Goal: Browse casually: Explore the website without a specific task or goal

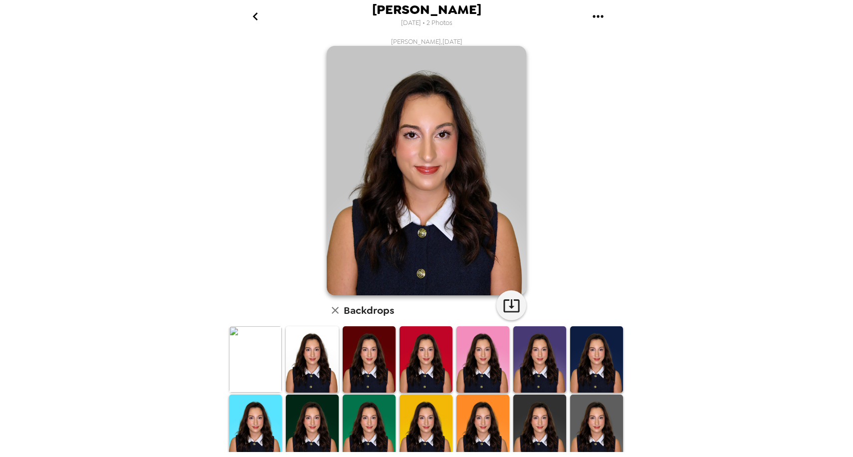
scroll to position [20, 0]
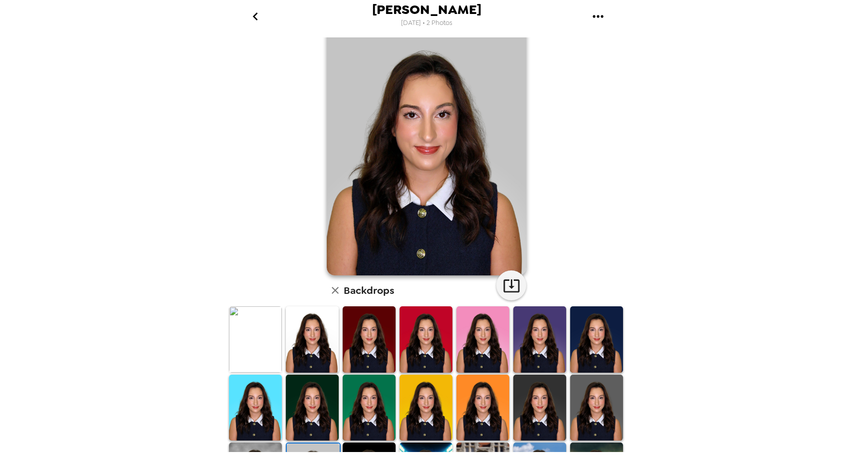
click at [324, 351] on img at bounding box center [312, 339] width 53 height 66
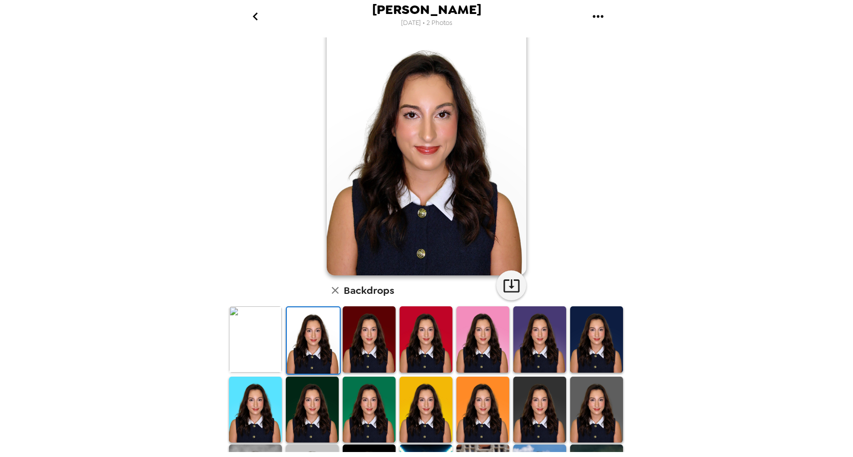
click at [300, 425] on img at bounding box center [312, 409] width 53 height 66
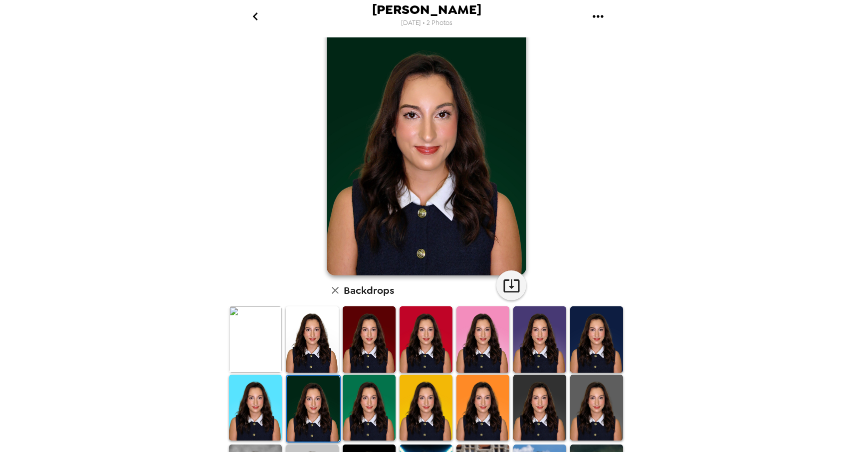
click at [363, 345] on img at bounding box center [369, 339] width 53 height 66
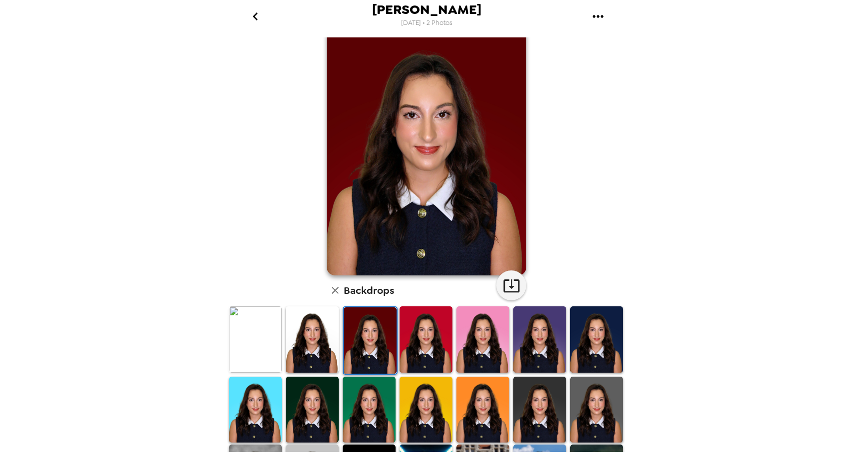
click at [331, 340] on img at bounding box center [312, 339] width 53 height 66
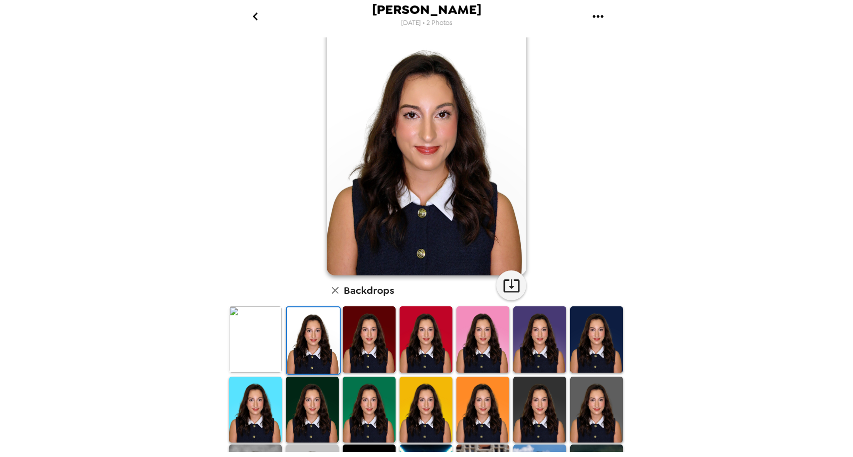
click at [542, 344] on img at bounding box center [539, 339] width 53 height 66
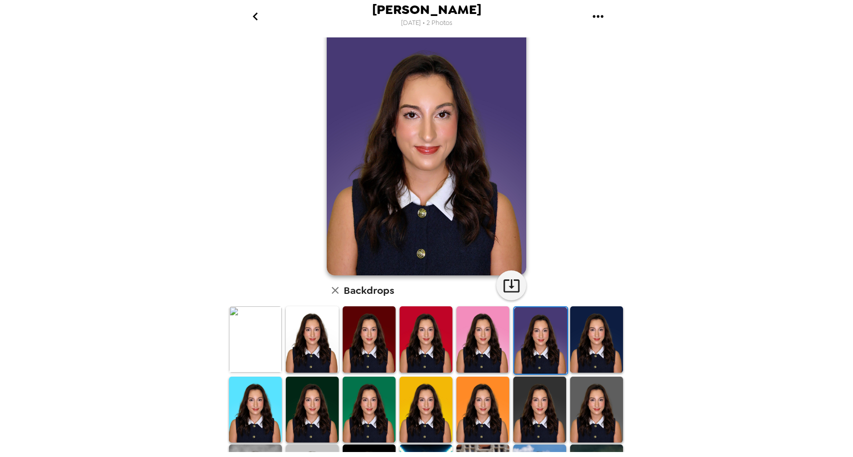
click at [605, 343] on img at bounding box center [596, 339] width 53 height 66
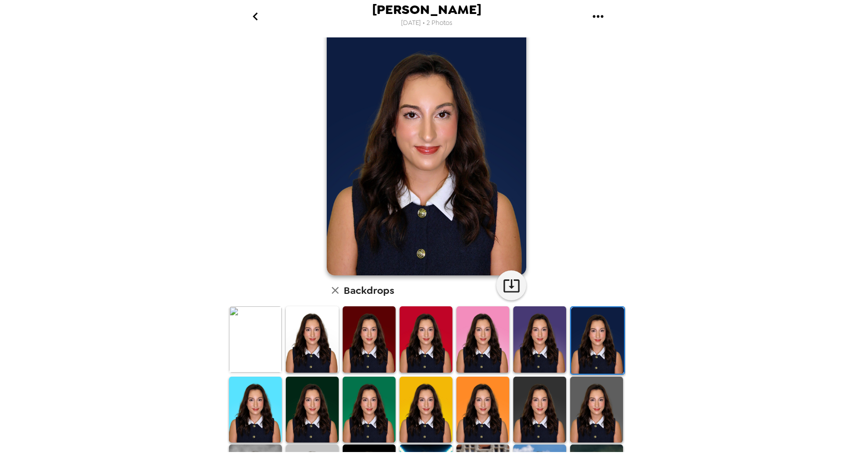
click at [605, 414] on img at bounding box center [596, 409] width 53 height 66
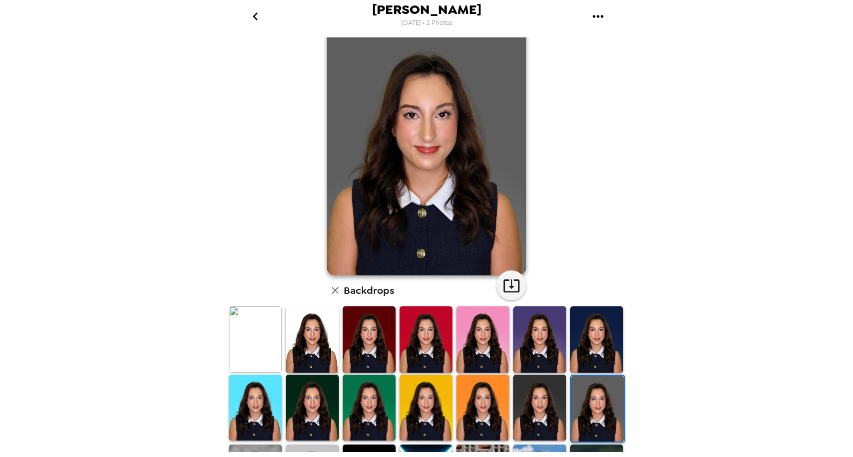
click at [545, 403] on img at bounding box center [539, 408] width 53 height 66
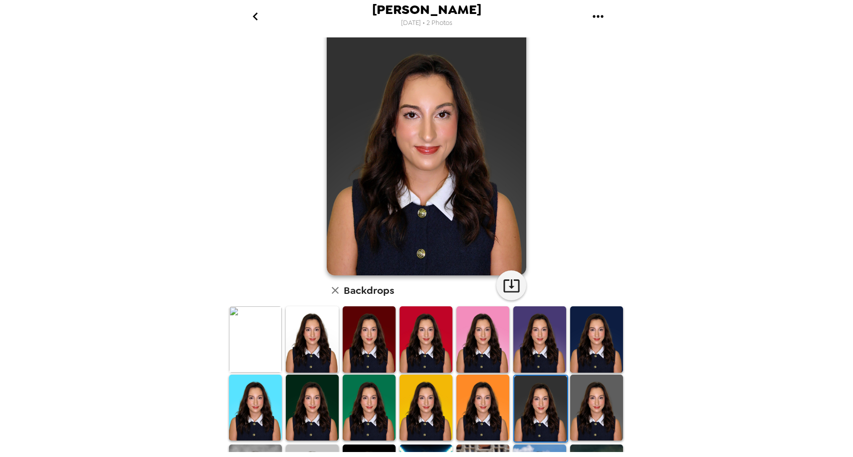
click at [704, 276] on div "[PERSON_NAME] [DATE] • 2 Photos [PERSON_NAME] , [DATE] Backdrops" at bounding box center [426, 228] width 853 height 457
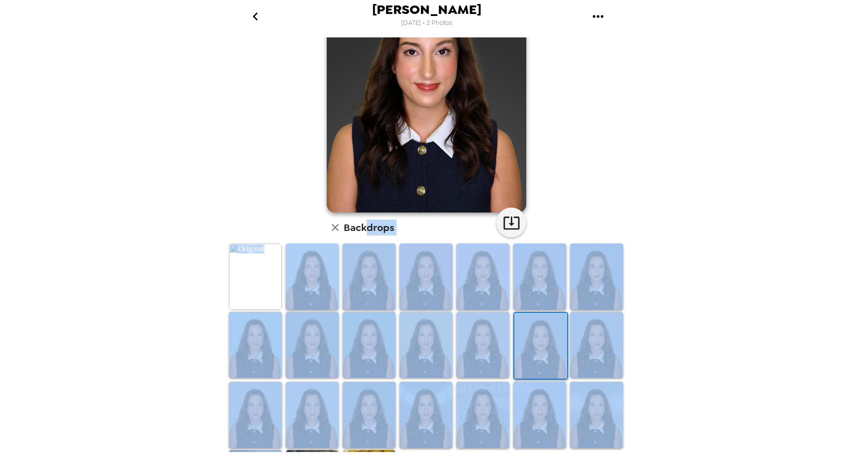
scroll to position [148, 0]
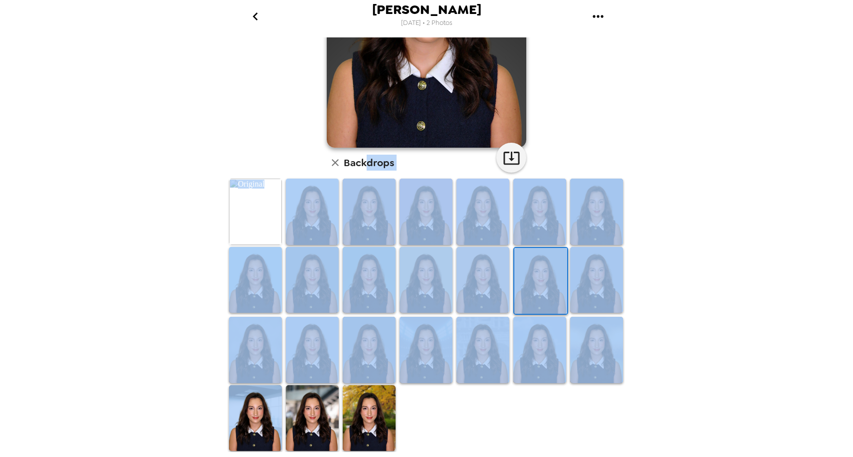
drag, startPoint x: 369, startPoint y: 287, endPoint x: 276, endPoint y: 451, distance: 188.7
click at [279, 455] on div "[PERSON_NAME] [DATE] • 2 Photos [PERSON_NAME] , [DATE] Backdrops" at bounding box center [426, 228] width 399 height 457
drag, startPoint x: 281, startPoint y: 331, endPoint x: 255, endPoint y: 338, distance: 26.2
click at [256, 338] on img at bounding box center [255, 350] width 53 height 66
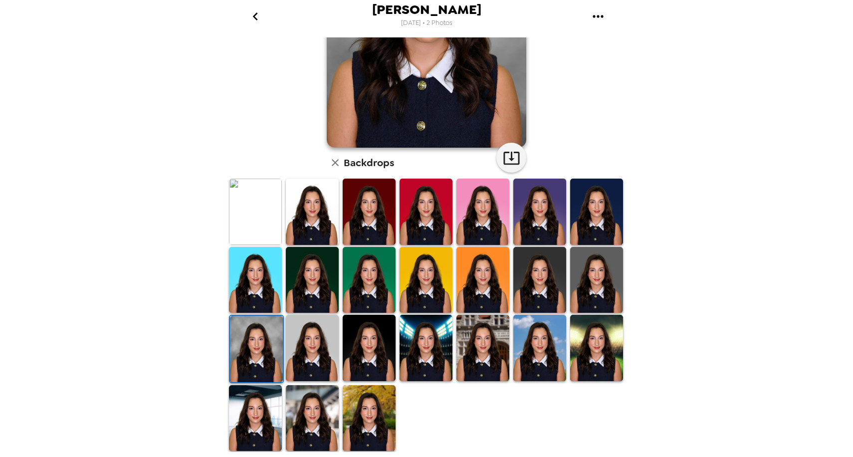
click at [194, 316] on div "[PERSON_NAME] [DATE] • 2 Photos [PERSON_NAME] , [DATE] Backdrops" at bounding box center [426, 228] width 853 height 457
click at [331, 364] on img at bounding box center [312, 348] width 53 height 66
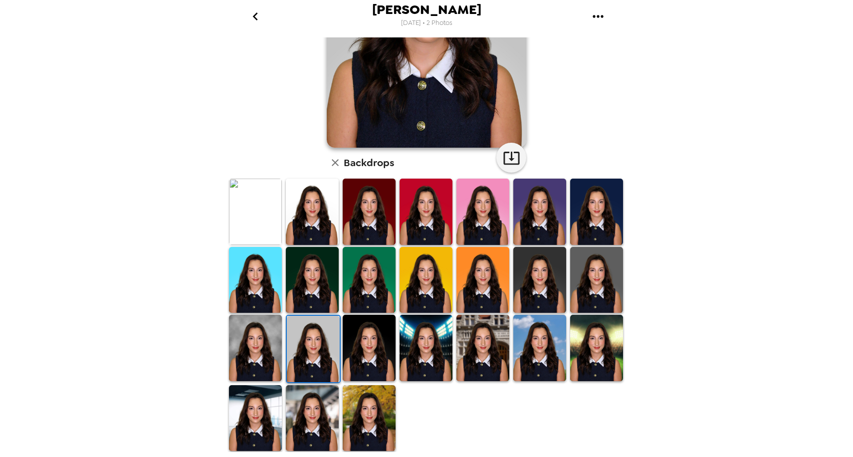
click at [184, 334] on div "[PERSON_NAME] [DATE] • 2 Photos [PERSON_NAME] , [DATE] Backdrops" at bounding box center [426, 228] width 853 height 457
click at [267, 203] on img at bounding box center [255, 212] width 53 height 66
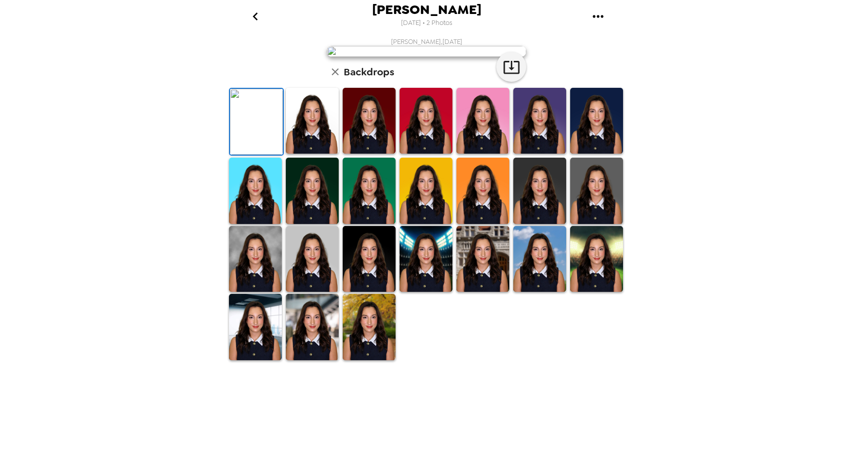
click at [305, 154] on img at bounding box center [312, 121] width 53 height 66
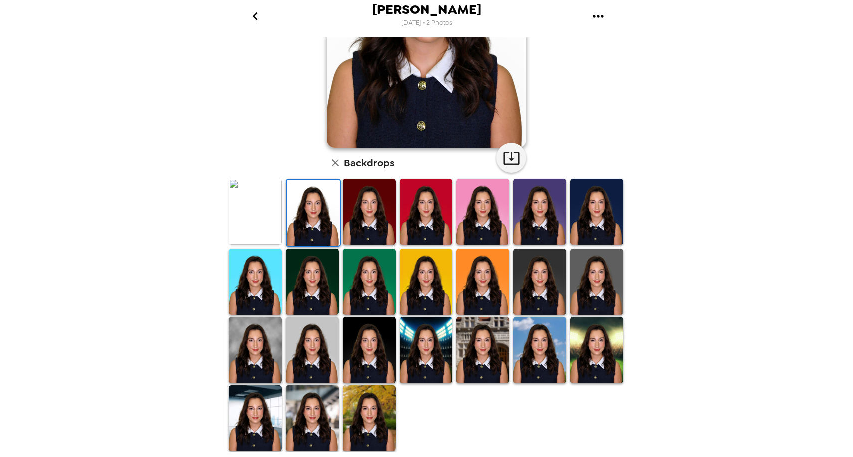
click at [315, 372] on img at bounding box center [312, 350] width 53 height 66
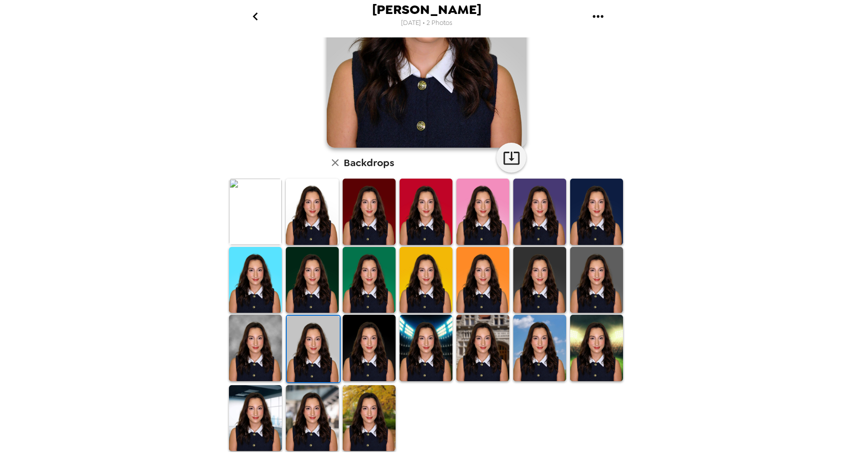
click at [605, 279] on img at bounding box center [596, 280] width 53 height 66
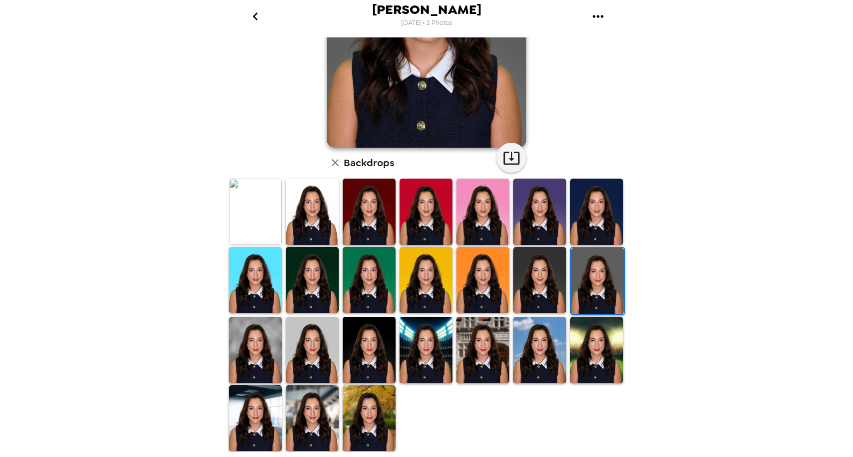
click at [571, 281] on img at bounding box center [597, 281] width 53 height 66
